Goal: Task Accomplishment & Management: Manage account settings

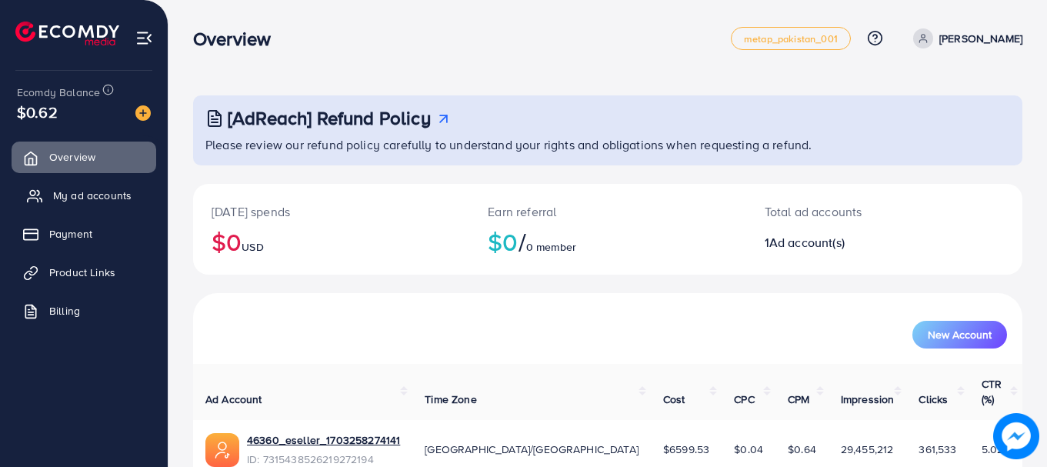
click at [64, 189] on span "My ad accounts" at bounding box center [92, 195] width 78 height 15
